Goal: Obtain resource: Obtain resource

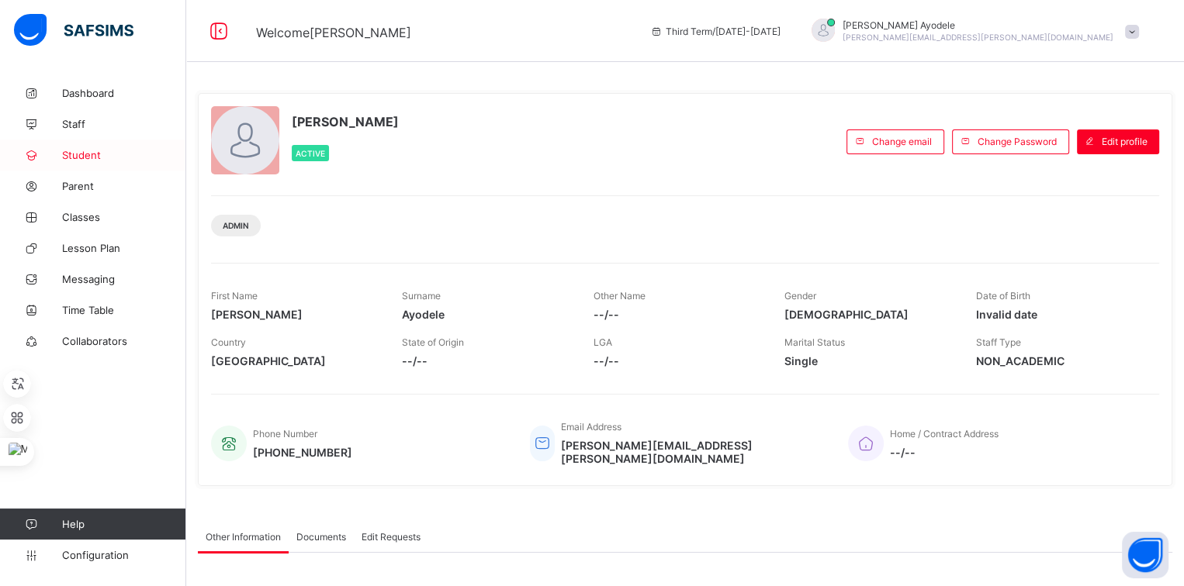
click at [97, 154] on span "Student" at bounding box center [124, 155] width 124 height 12
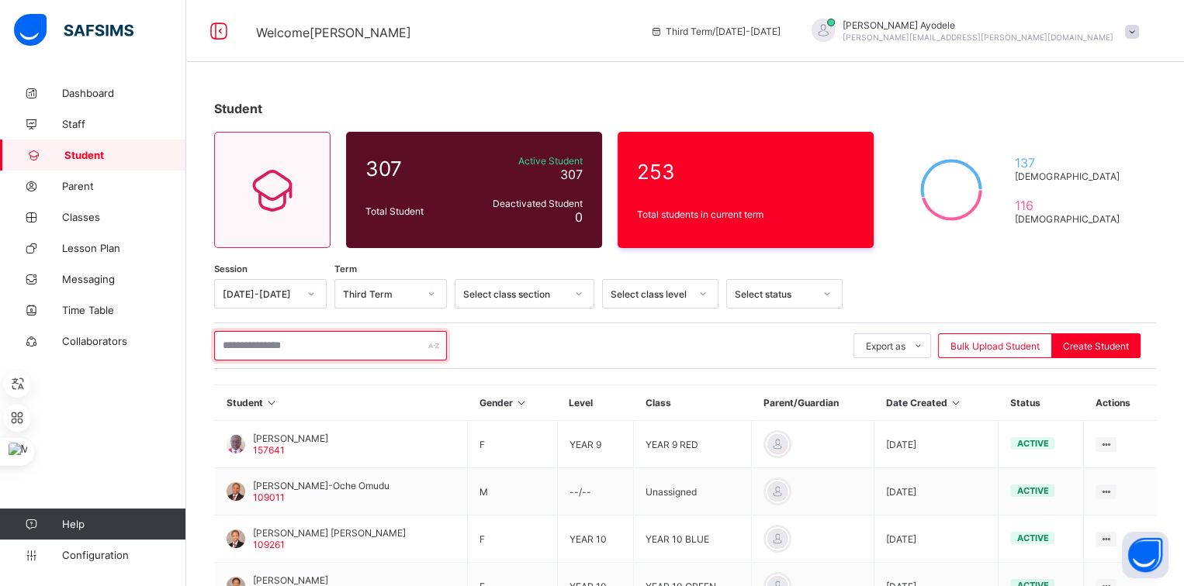
click at [303, 354] on input "text" at bounding box center [330, 345] width 233 height 29
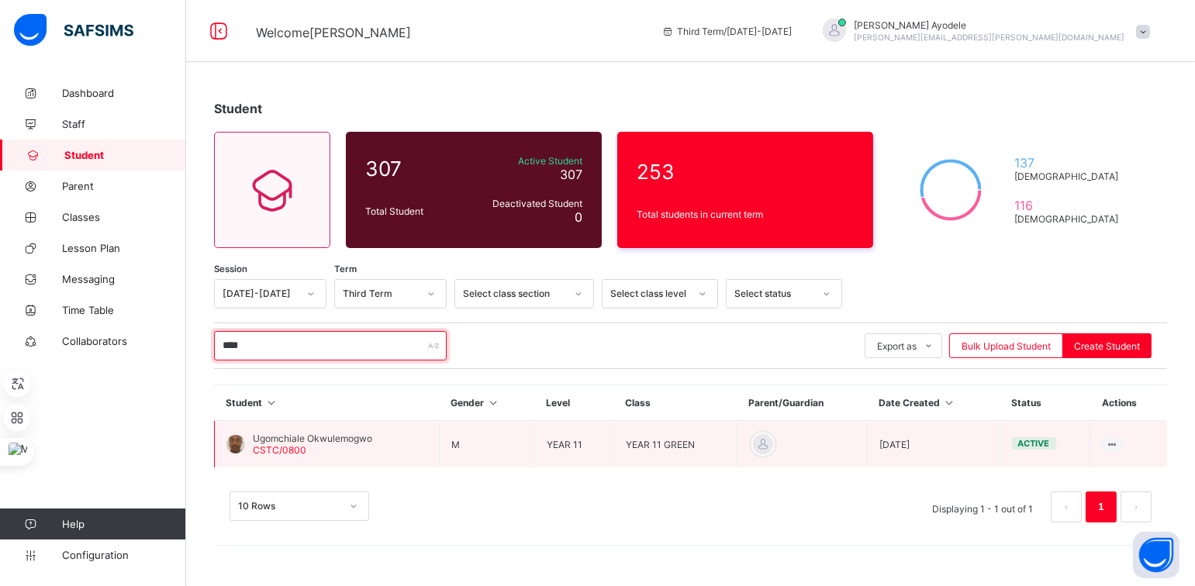
type input "****"
click at [348, 433] on span "Ugomchiale Okwulemogwo" at bounding box center [312, 439] width 119 height 12
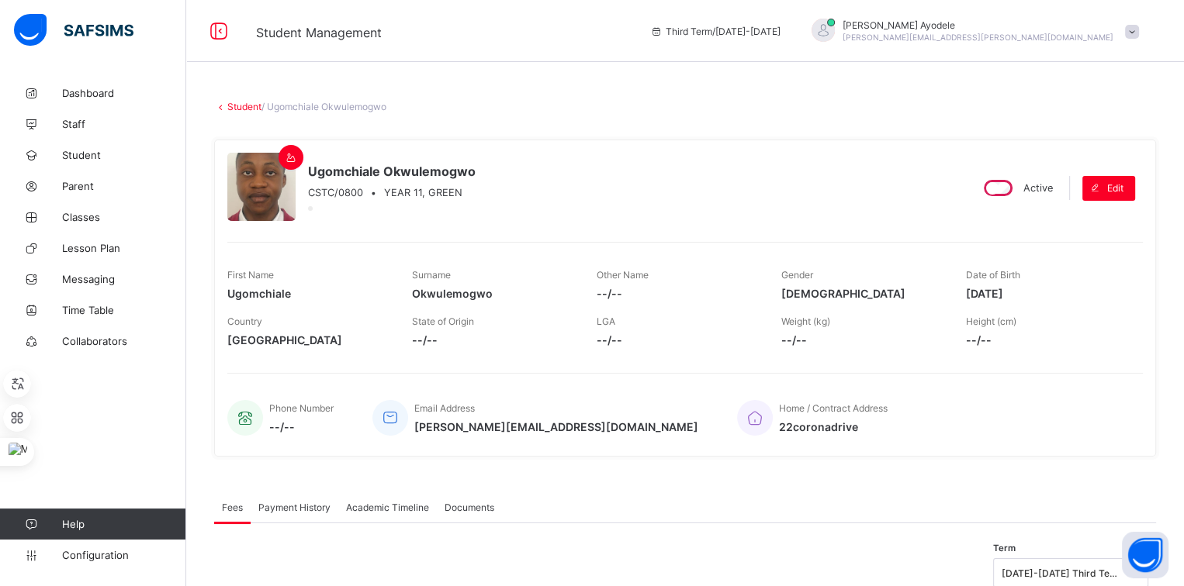
click at [381, 502] on span "Academic Timeline" at bounding box center [387, 508] width 83 height 12
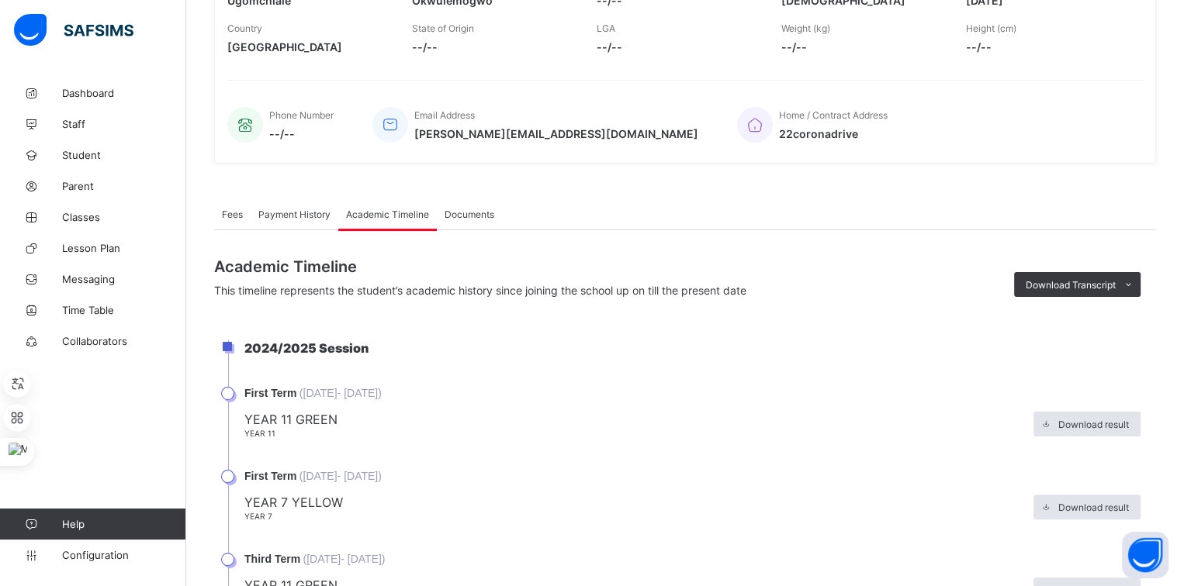
scroll to position [310, 0]
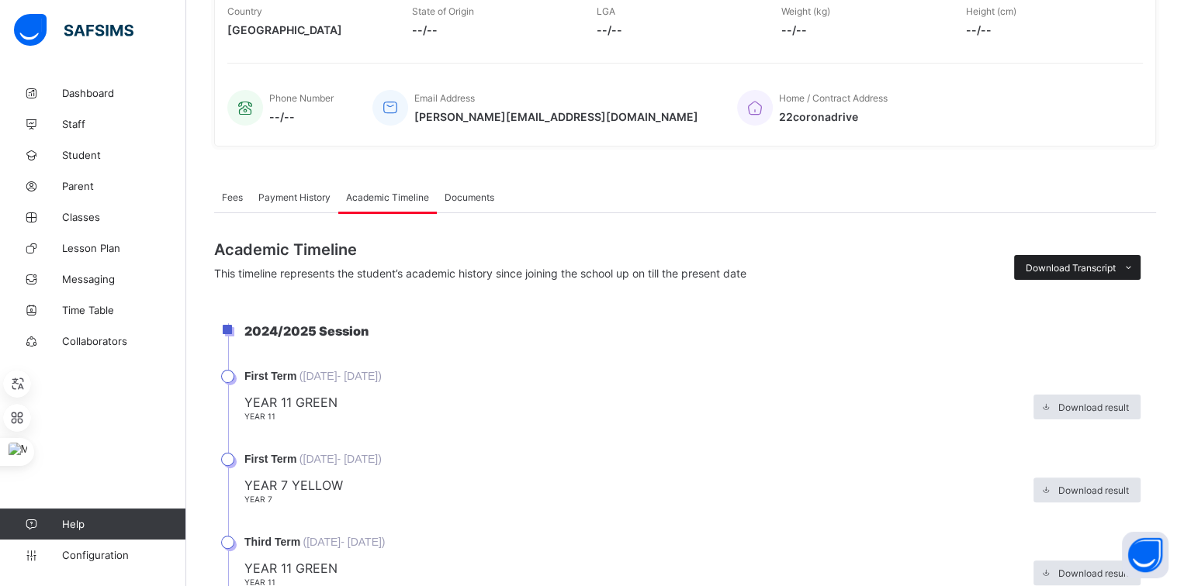
click at [1081, 264] on span "Download Transcript" at bounding box center [1070, 268] width 90 height 12
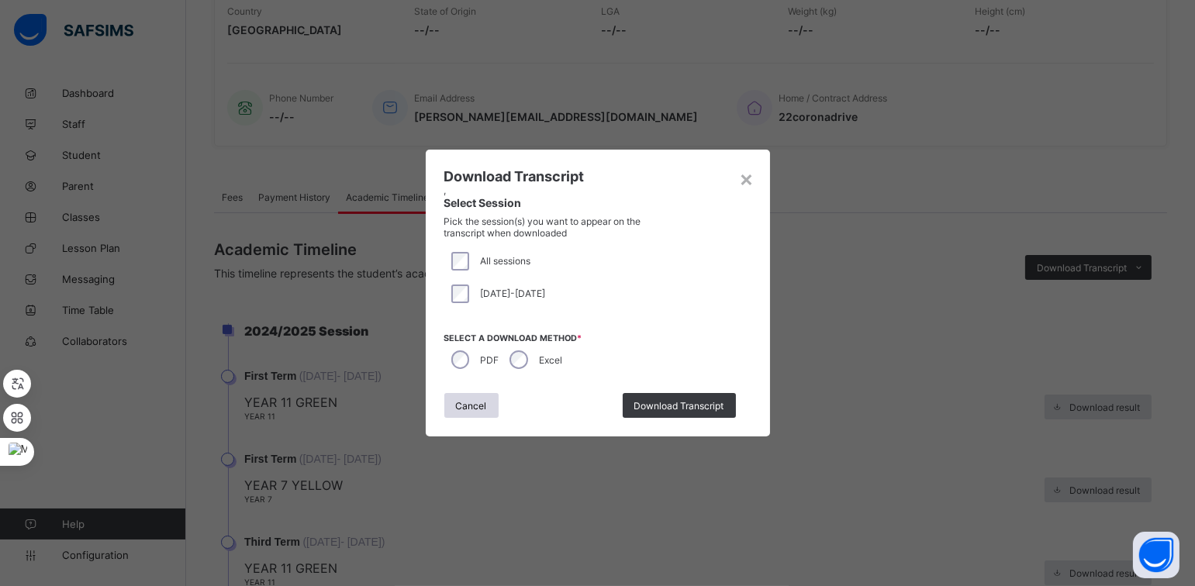
click at [551, 355] on label "Excel" at bounding box center [550, 360] width 23 height 12
click at [655, 404] on span "Download Transcript" at bounding box center [679, 406] width 90 height 12
